Goal: Entertainment & Leisure: Consume media (video, audio)

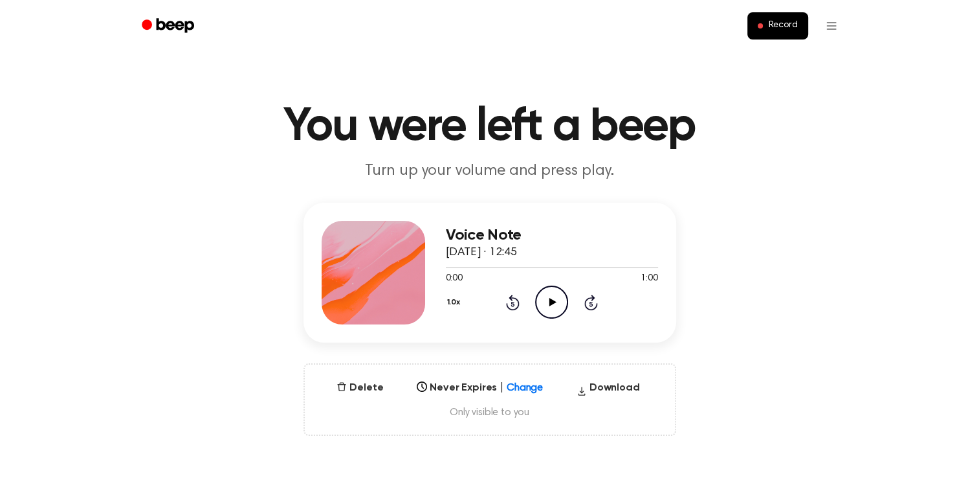
click at [553, 305] on icon "Play Audio" at bounding box center [551, 301] width 33 height 33
click at [491, 262] on div at bounding box center [552, 266] width 212 height 10
click at [551, 297] on icon "Pause Audio" at bounding box center [551, 301] width 33 height 33
click at [544, 312] on icon "Play Audio" at bounding box center [551, 301] width 33 height 33
click at [574, 263] on div at bounding box center [552, 266] width 212 height 10
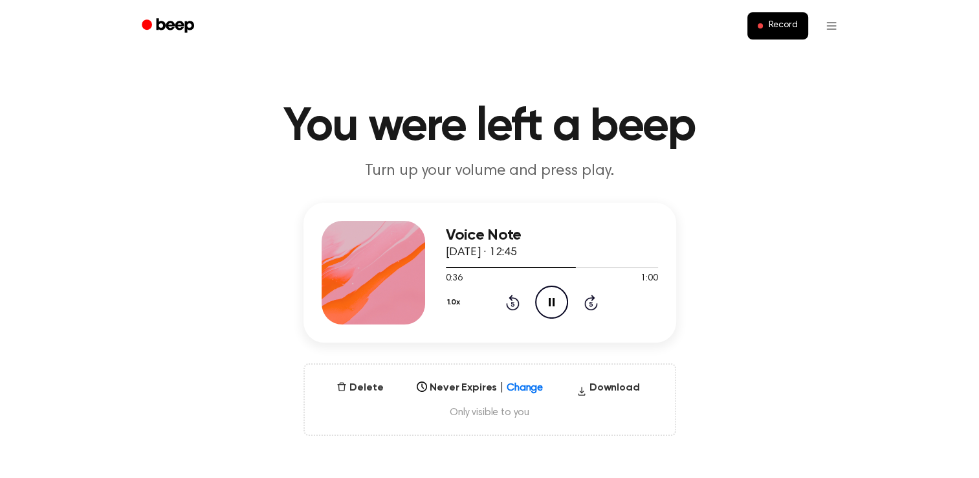
click at [549, 299] on icon at bounding box center [552, 302] width 6 height 8
drag, startPoint x: 556, startPoint y: 282, endPoint x: 556, endPoint y: 292, distance: 10.4
click at [556, 292] on div "Voice Note [DATE] · 12:45 0:37 1:00 Your browser does not support the [object O…" at bounding box center [552, 273] width 212 height 104
click at [556, 292] on icon "Play Audio" at bounding box center [551, 301] width 33 height 33
click at [516, 270] on div at bounding box center [552, 266] width 212 height 10
